Goal: Find specific page/section: Find specific page/section

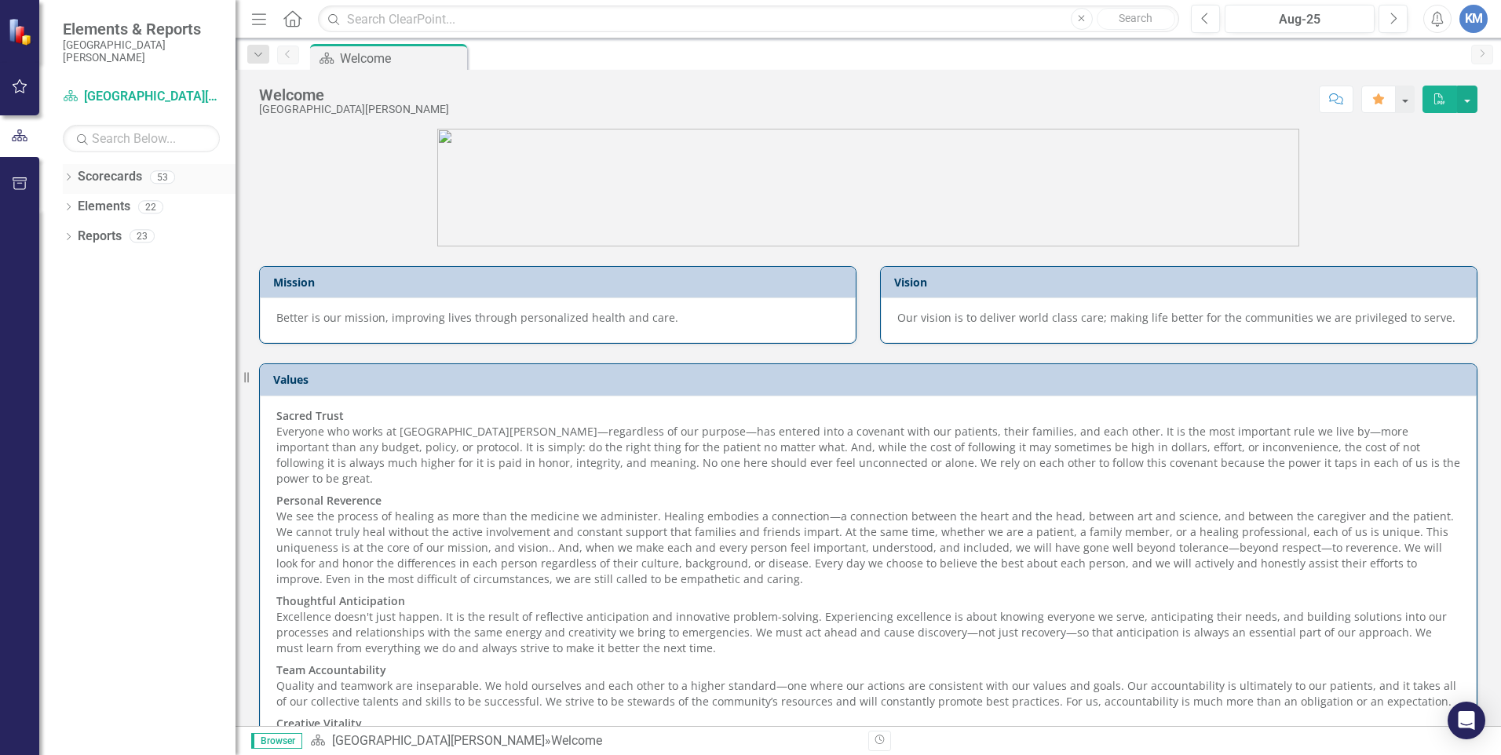
click at [120, 181] on link "Scorecards" at bounding box center [110, 177] width 64 height 18
click at [64, 173] on div "Dropdown" at bounding box center [68, 179] width 11 height 13
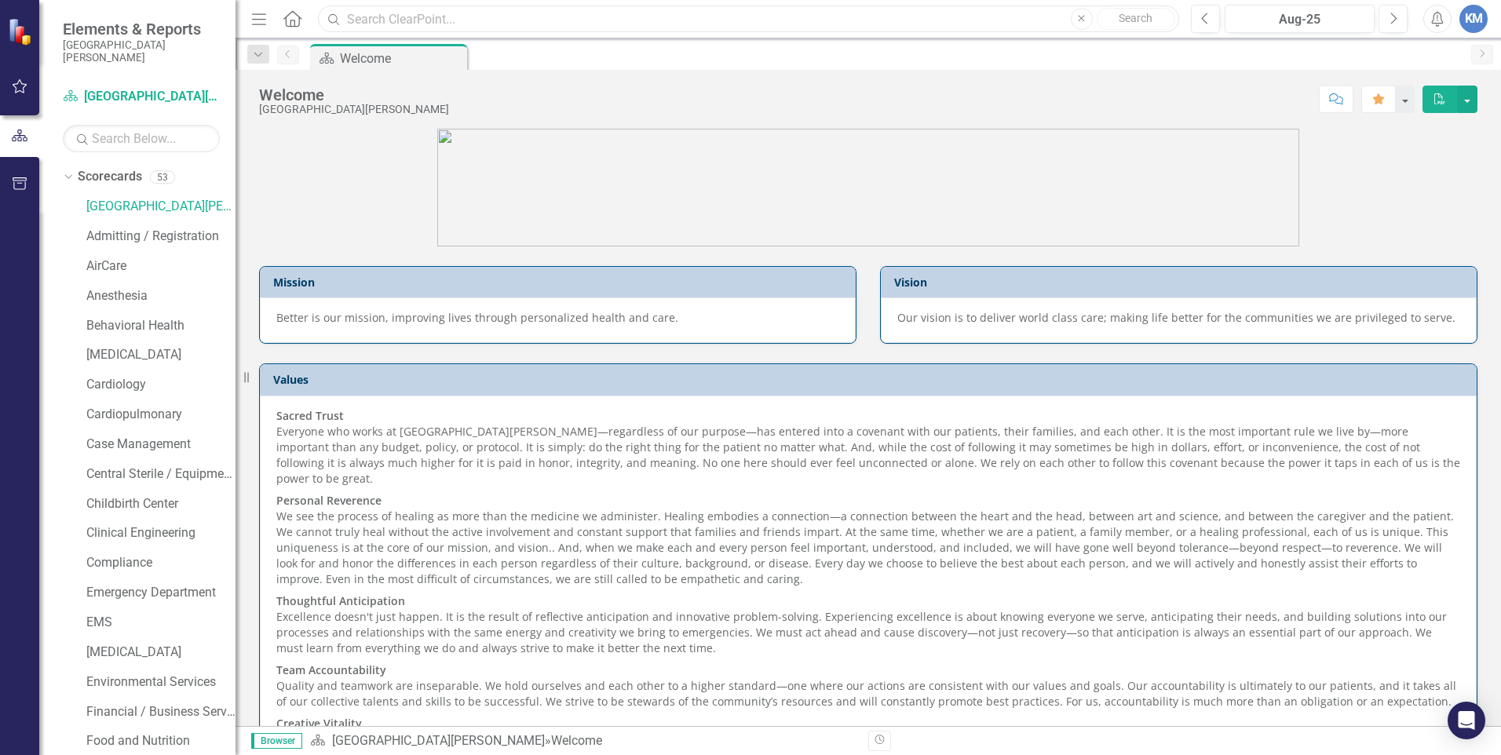
click at [380, 22] on input "text" at bounding box center [748, 18] width 861 height 27
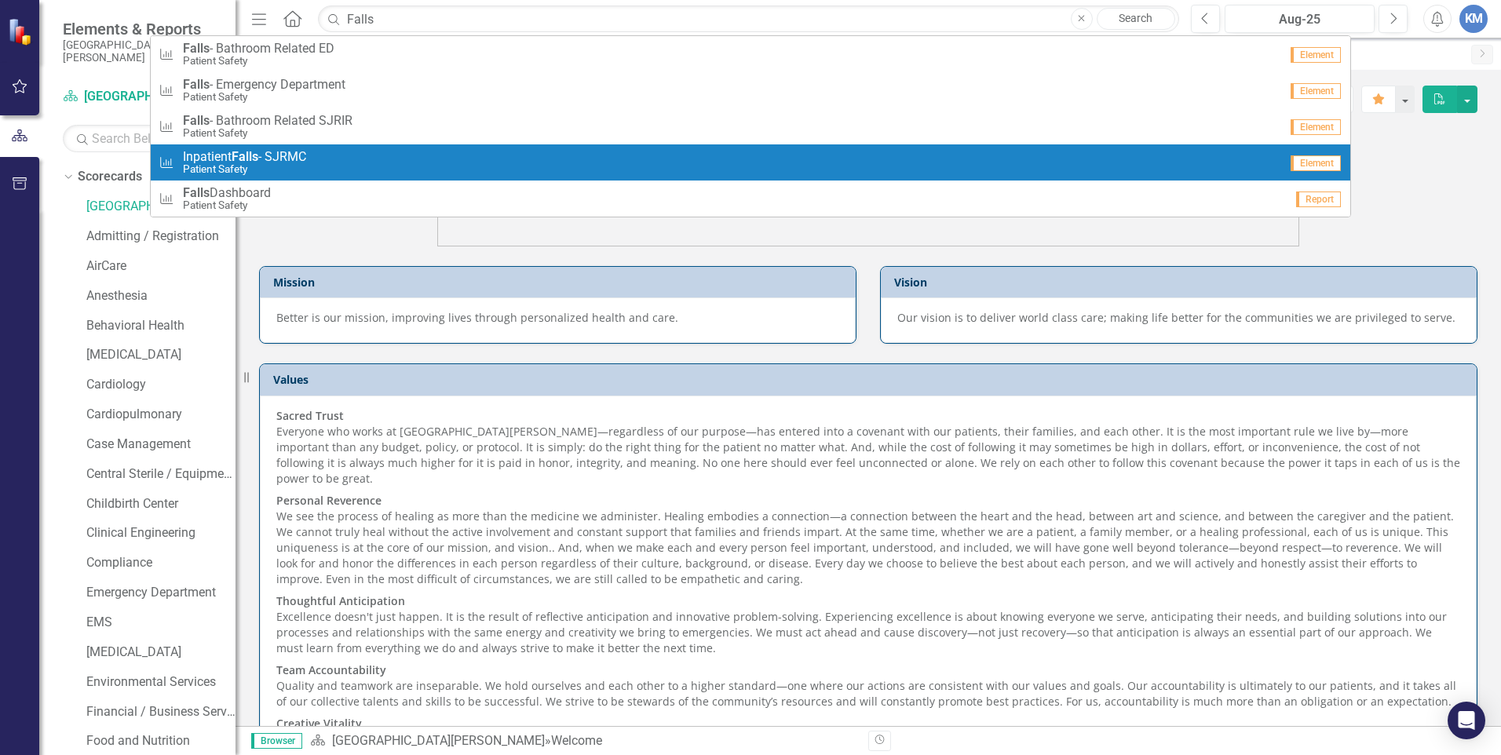
click at [253, 166] on small "Patient Safety" at bounding box center [244, 169] width 123 height 12
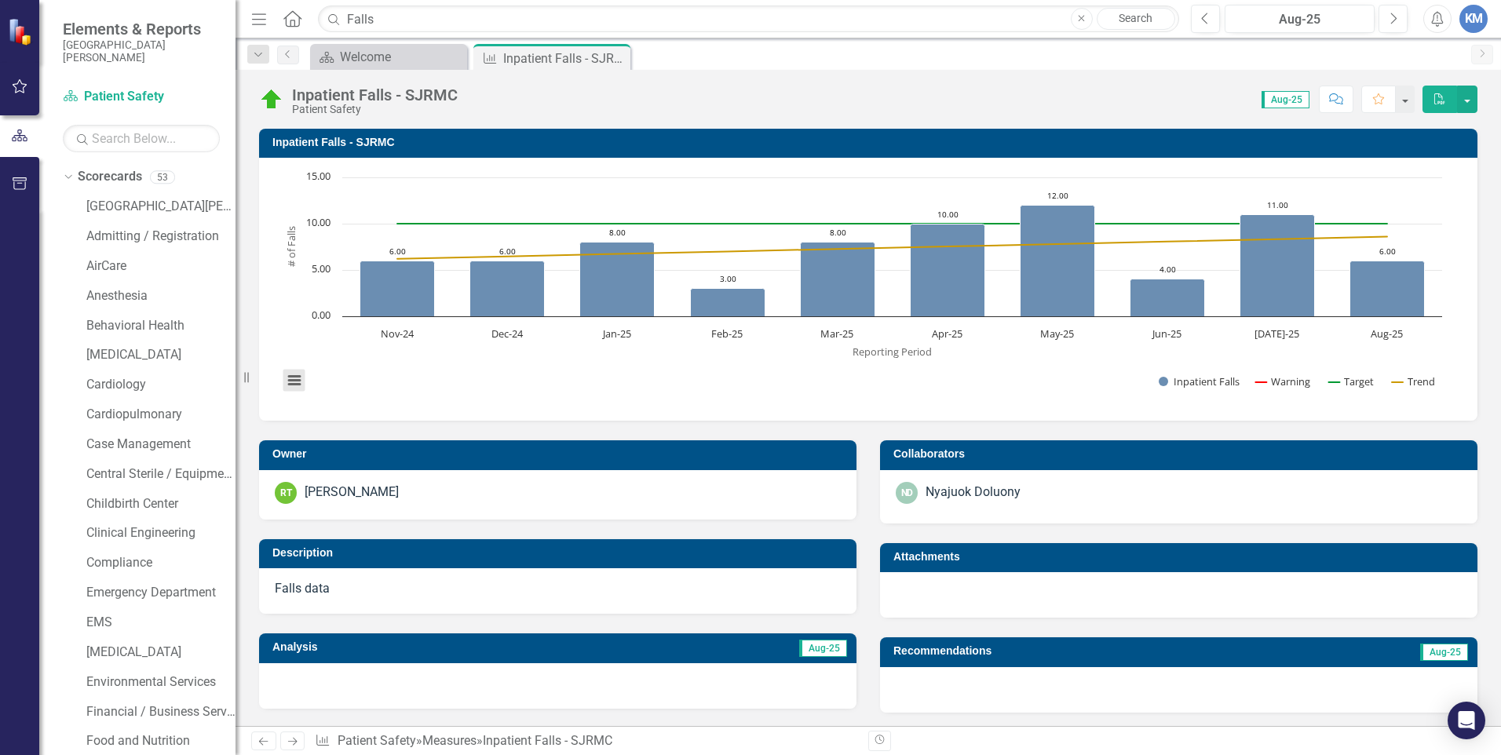
click at [299, 385] on button "View chart menu, Chart" at bounding box center [294, 381] width 22 height 22
click at [359, 385] on div "Download PNG image Download JPEG image Download PDF document Download SVG vecto…" at bounding box center [360, 314] width 198 height 153
click at [1287, 99] on span "Aug-25" at bounding box center [1285, 99] width 48 height 17
click at [442, 18] on input "Falls" at bounding box center [748, 18] width 861 height 27
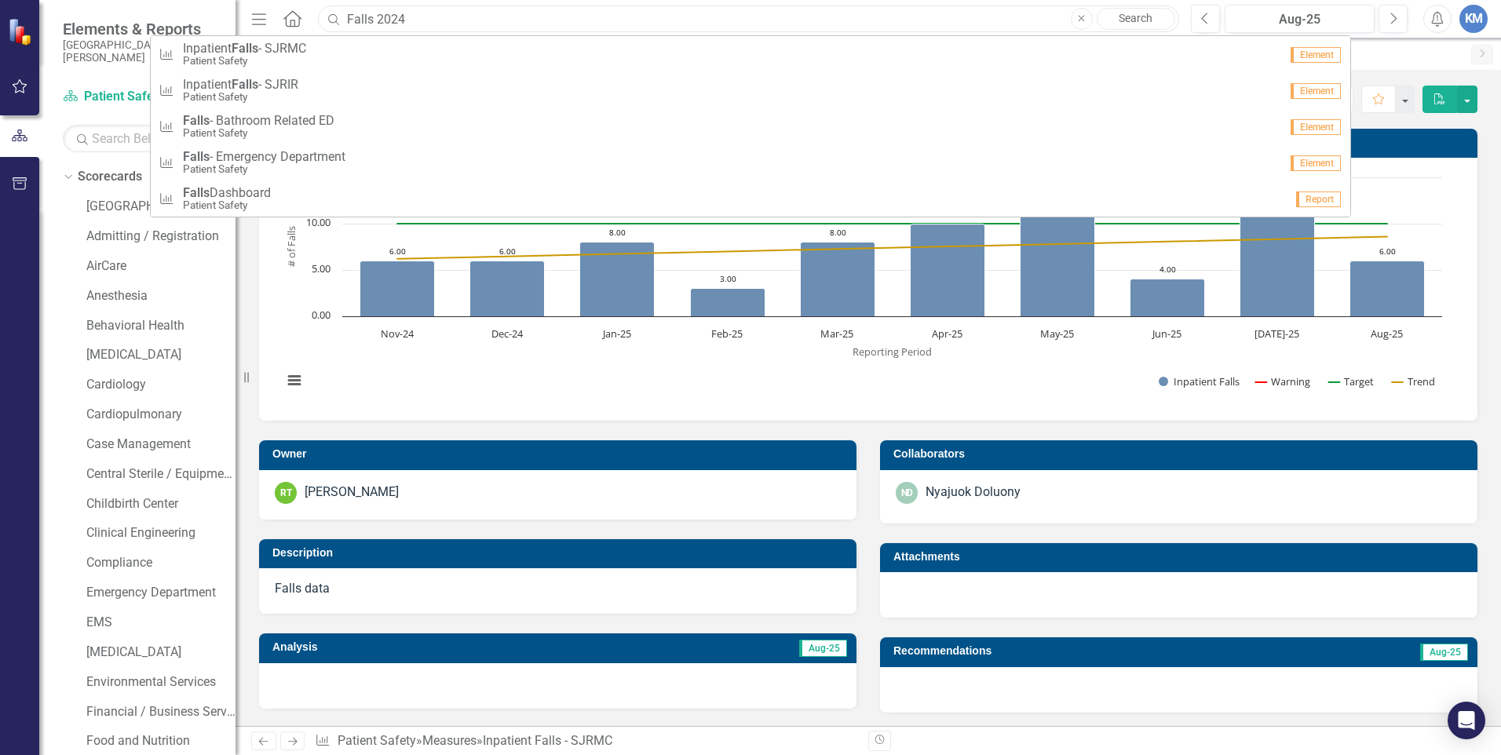
type input "Falls 2024"
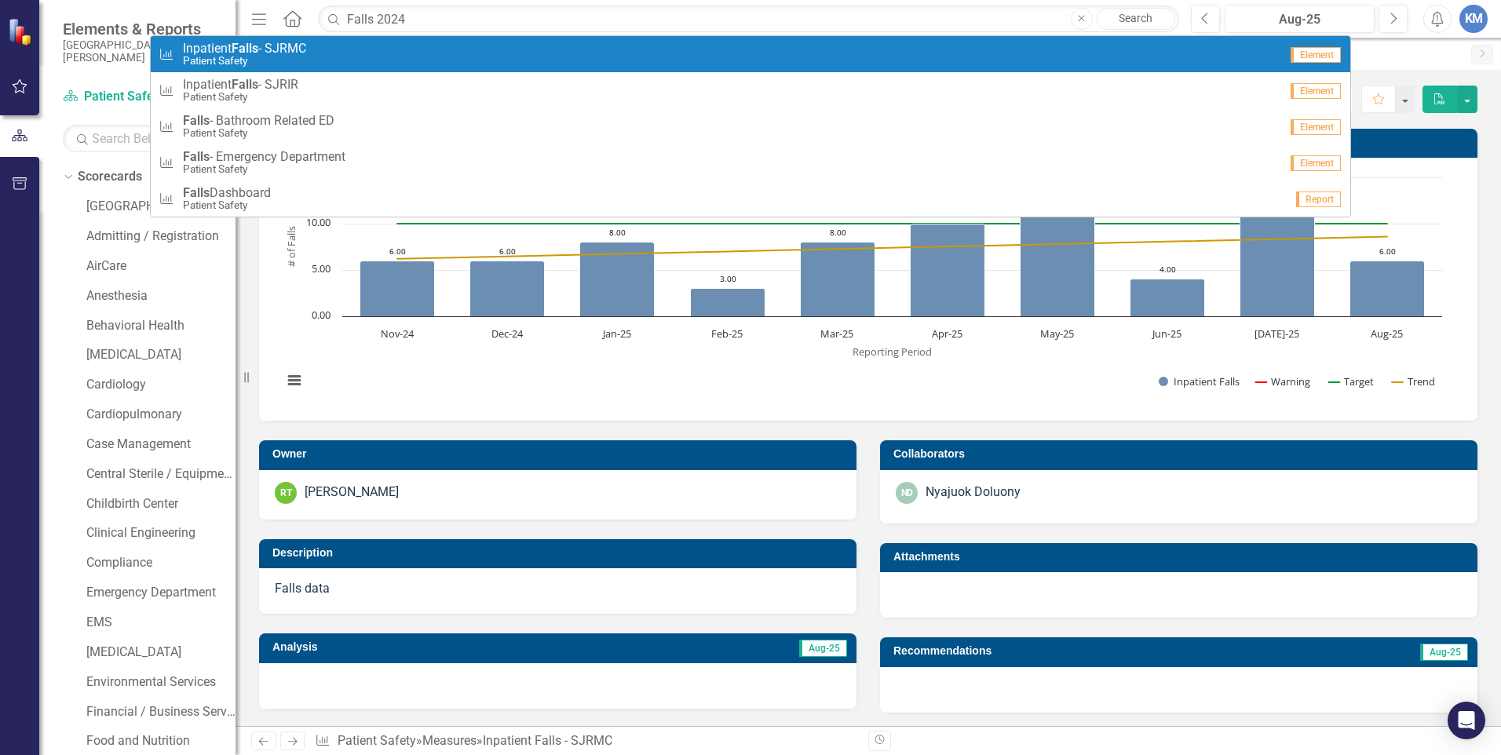
click at [298, 57] on small "Patient Safety" at bounding box center [244, 61] width 123 height 12
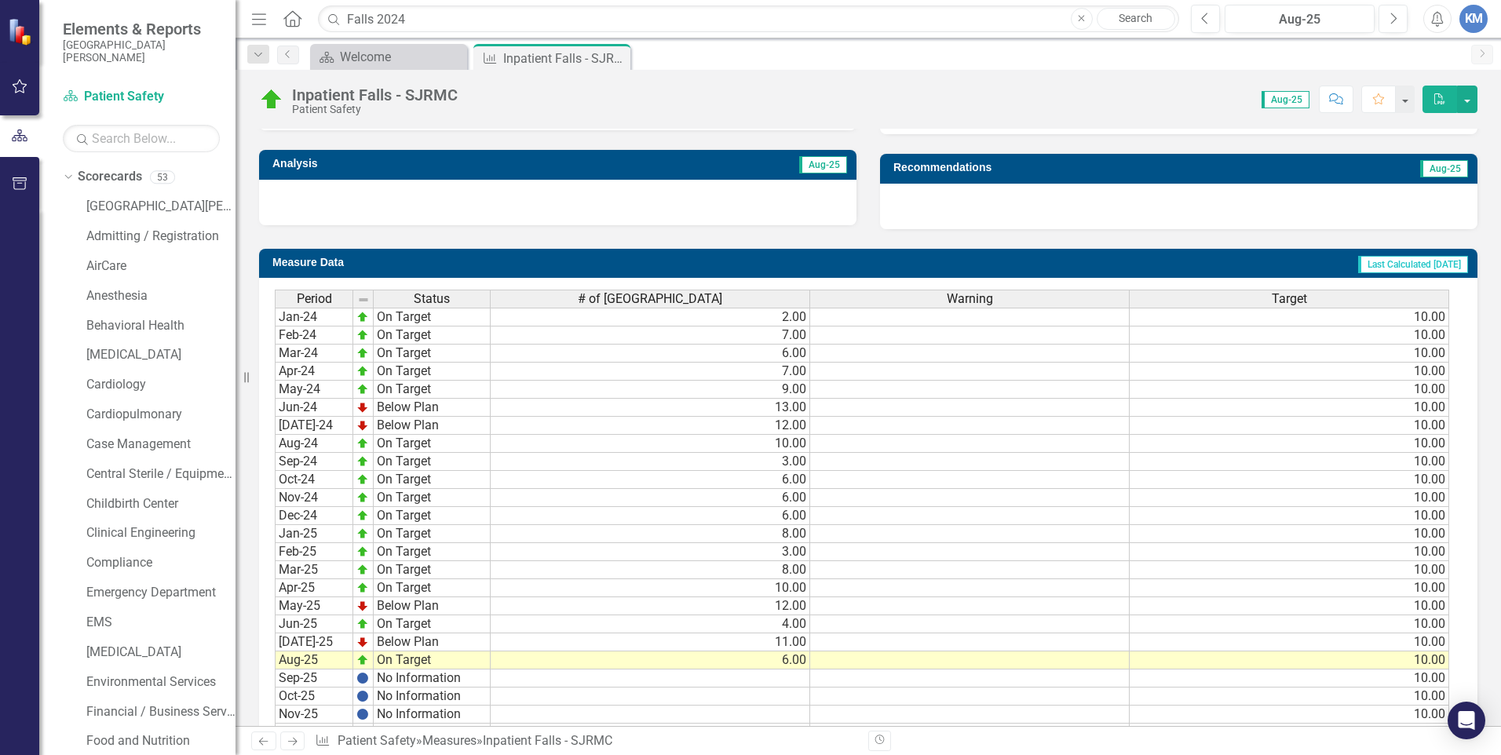
scroll to position [487, 0]
